Goal: Information Seeking & Learning: Learn about a topic

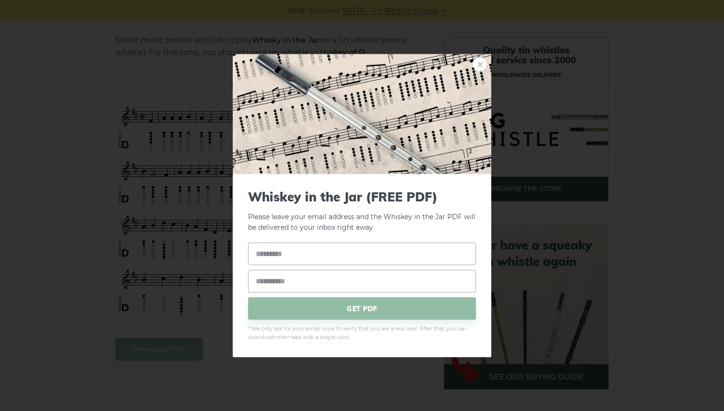
click at [481, 66] on link "×" at bounding box center [480, 64] width 14 height 14
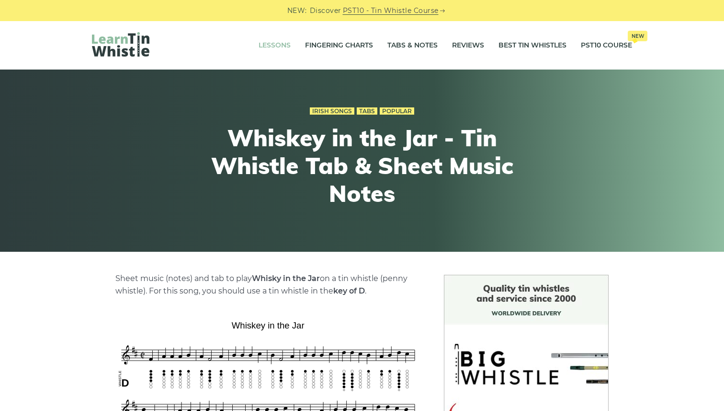
click at [266, 51] on link "Lessons" at bounding box center [275, 46] width 32 height 24
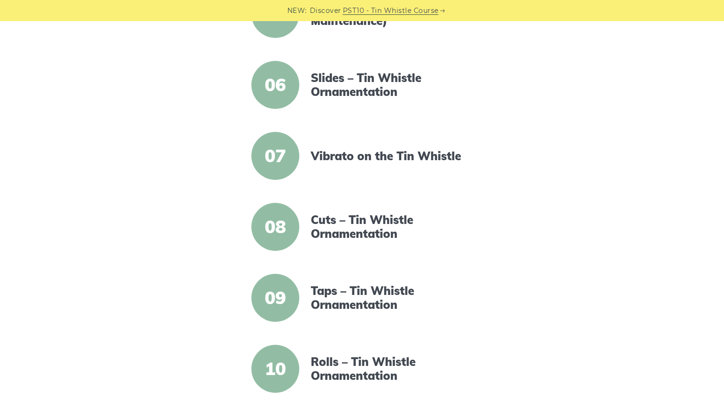
scroll to position [569, 0]
click at [285, 158] on span "07" at bounding box center [276, 155] width 48 height 48
click at [331, 158] on link "Vibrato on the Tin Whistle" at bounding box center [393, 156] width 165 height 14
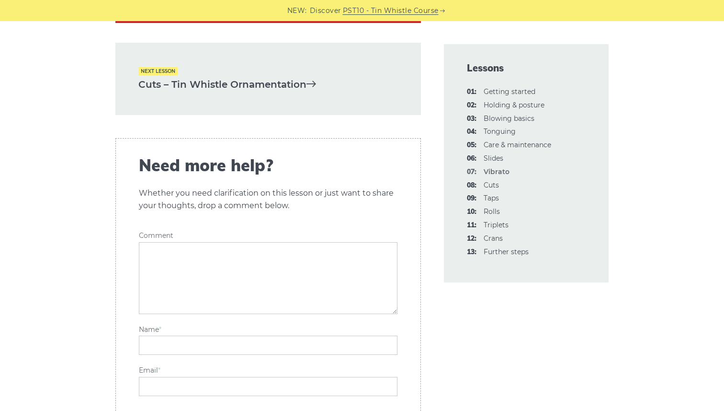
scroll to position [2908, 0]
